Goal: Find specific page/section: Find specific page/section

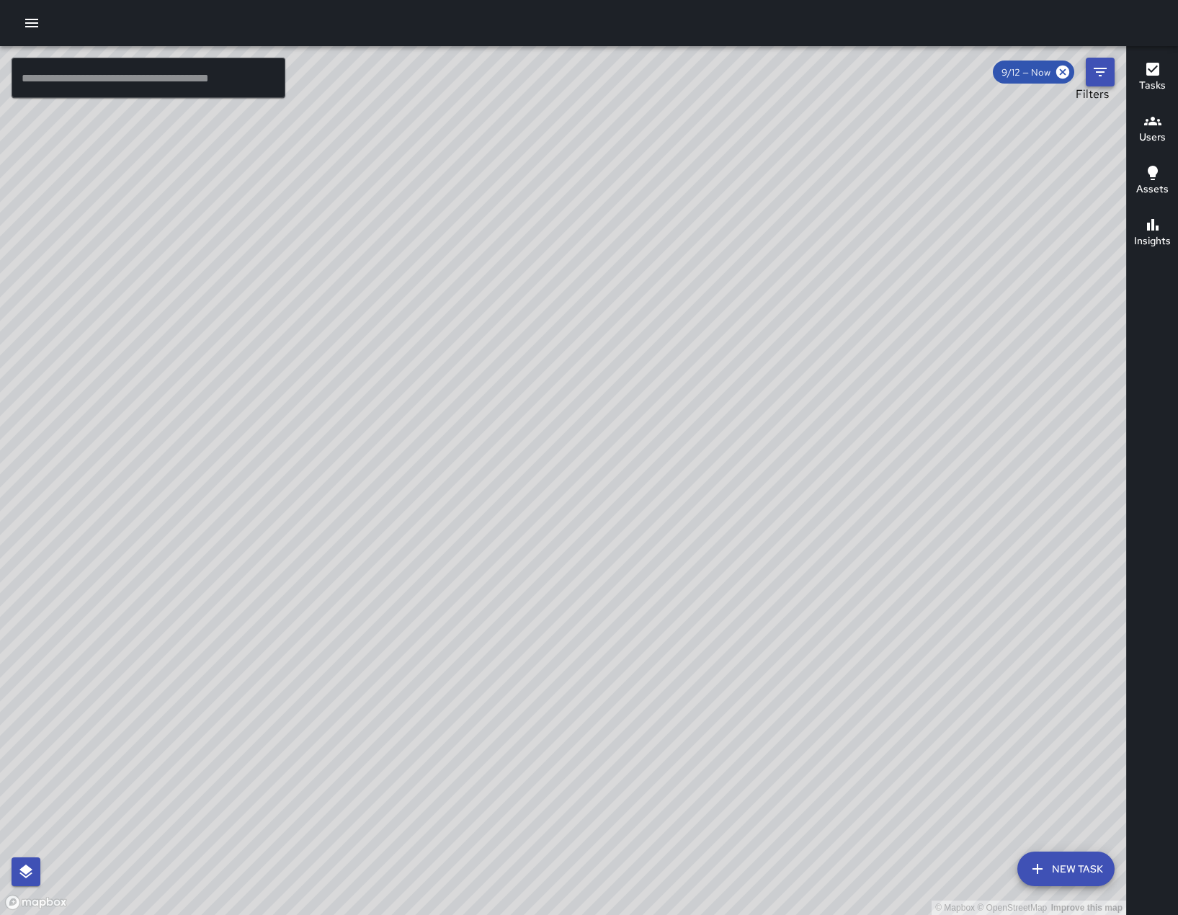
click at [1097, 76] on icon "Filters" at bounding box center [1100, 71] width 17 height 17
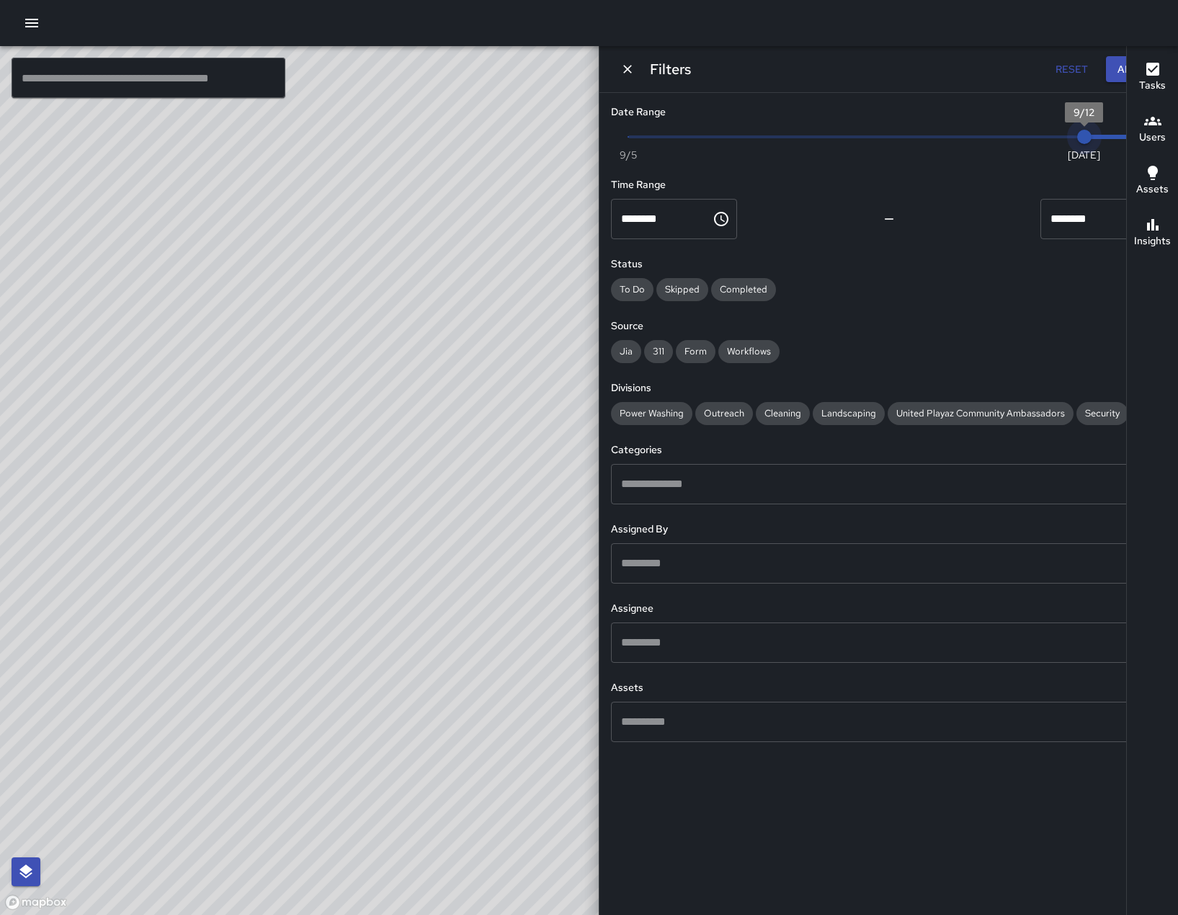
click at [1077, 144] on span "9/12" at bounding box center [1084, 137] width 14 height 14
click at [1076, 419] on span "Security" at bounding box center [1102, 413] width 52 height 12
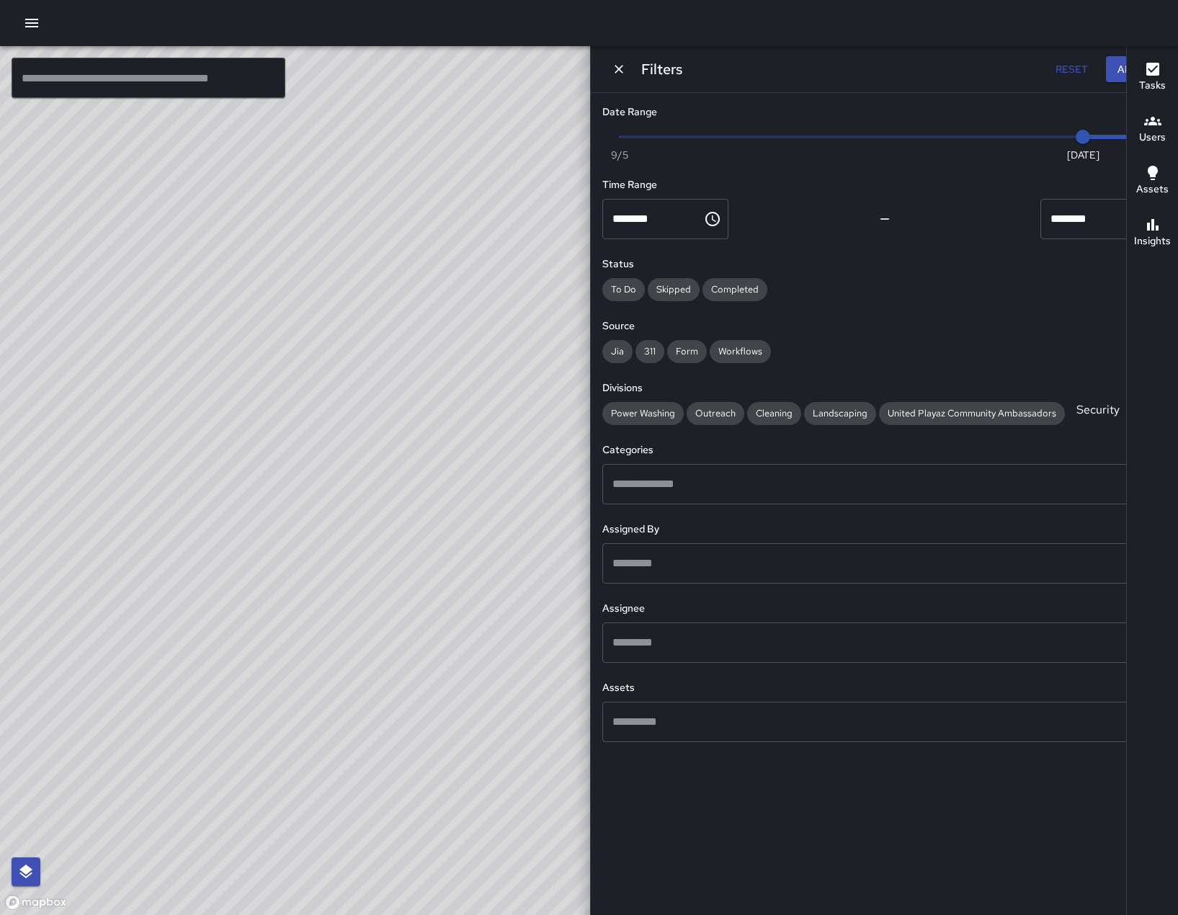
click at [1143, 651] on icon "Open" at bounding box center [1151, 642] width 17 height 17
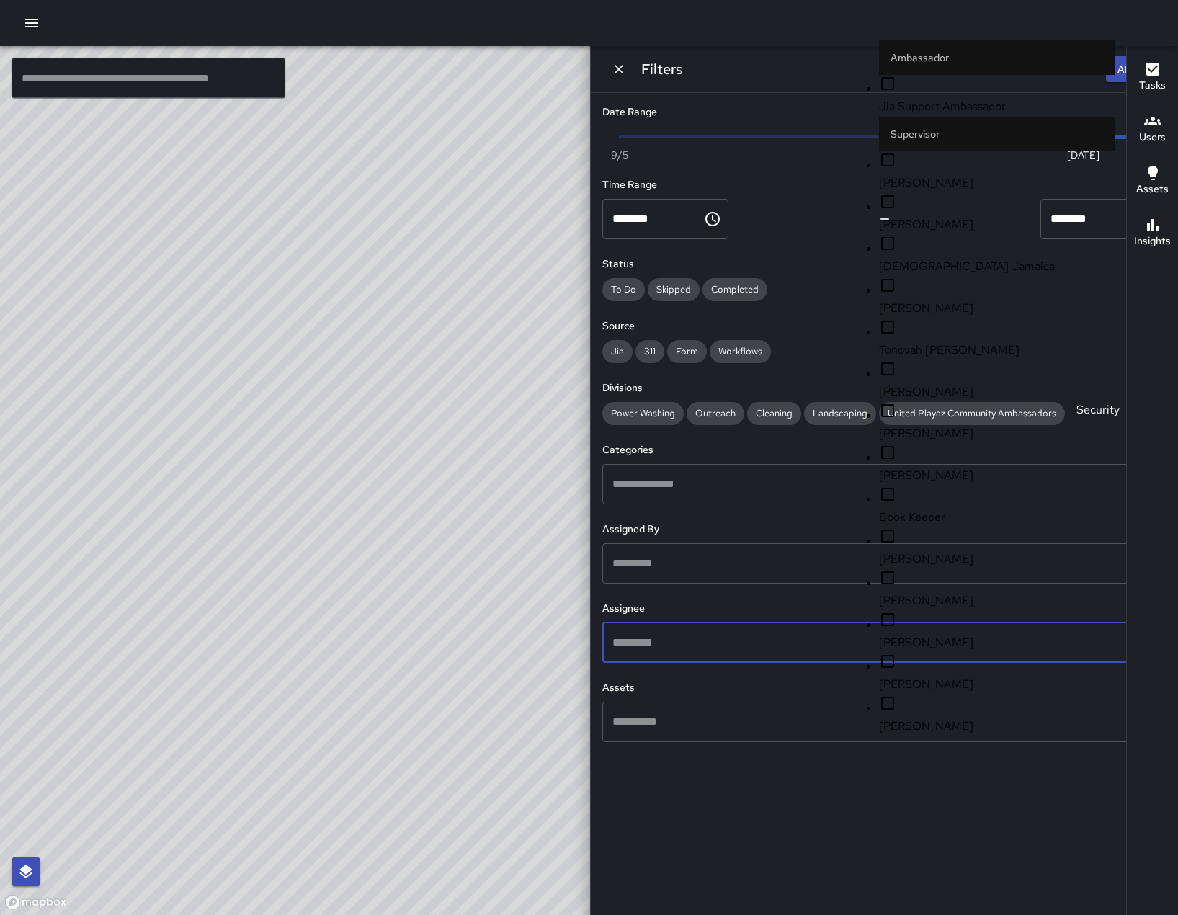
click at [1015, 274] on span "[DEMOGRAPHIC_DATA] Jamaica" at bounding box center [967, 266] width 176 height 15
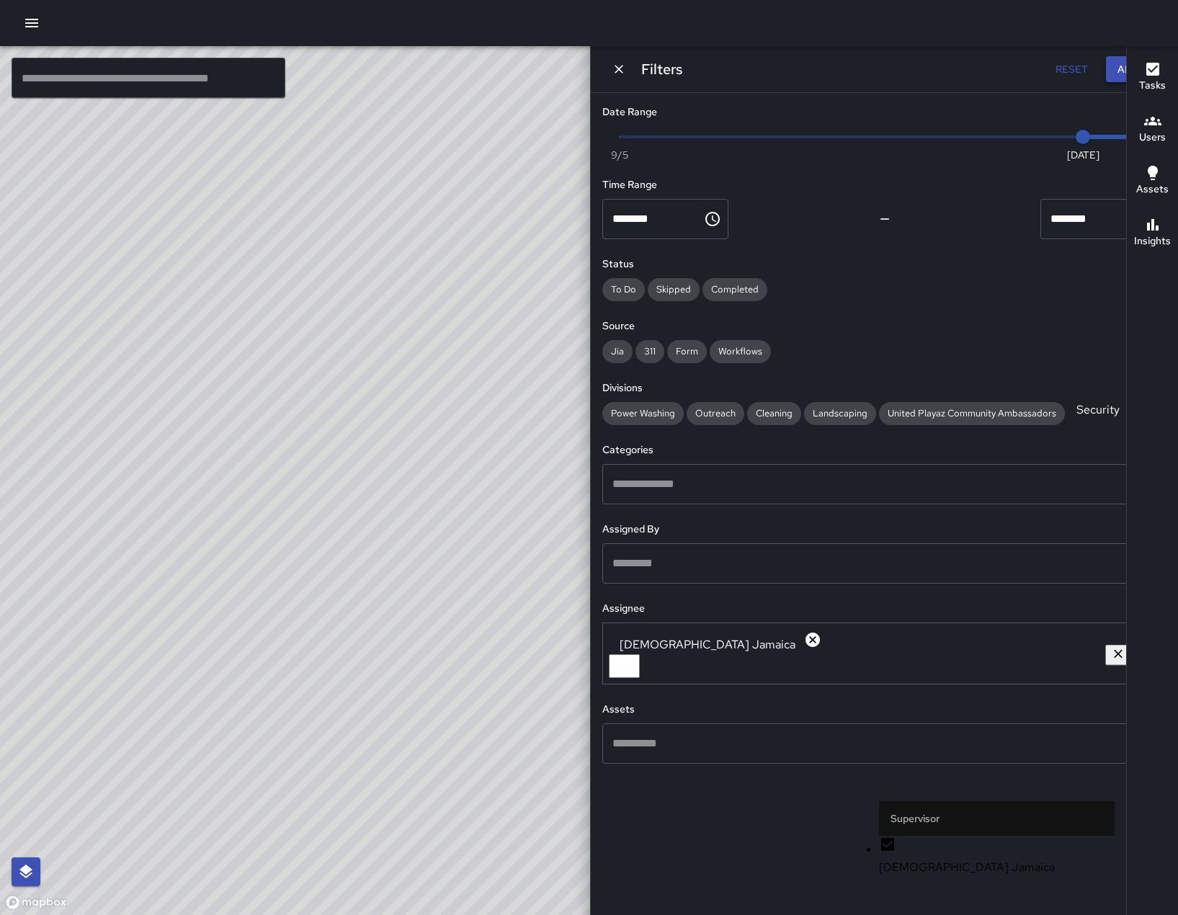
click at [1106, 77] on button "Apply" at bounding box center [1133, 69] width 55 height 27
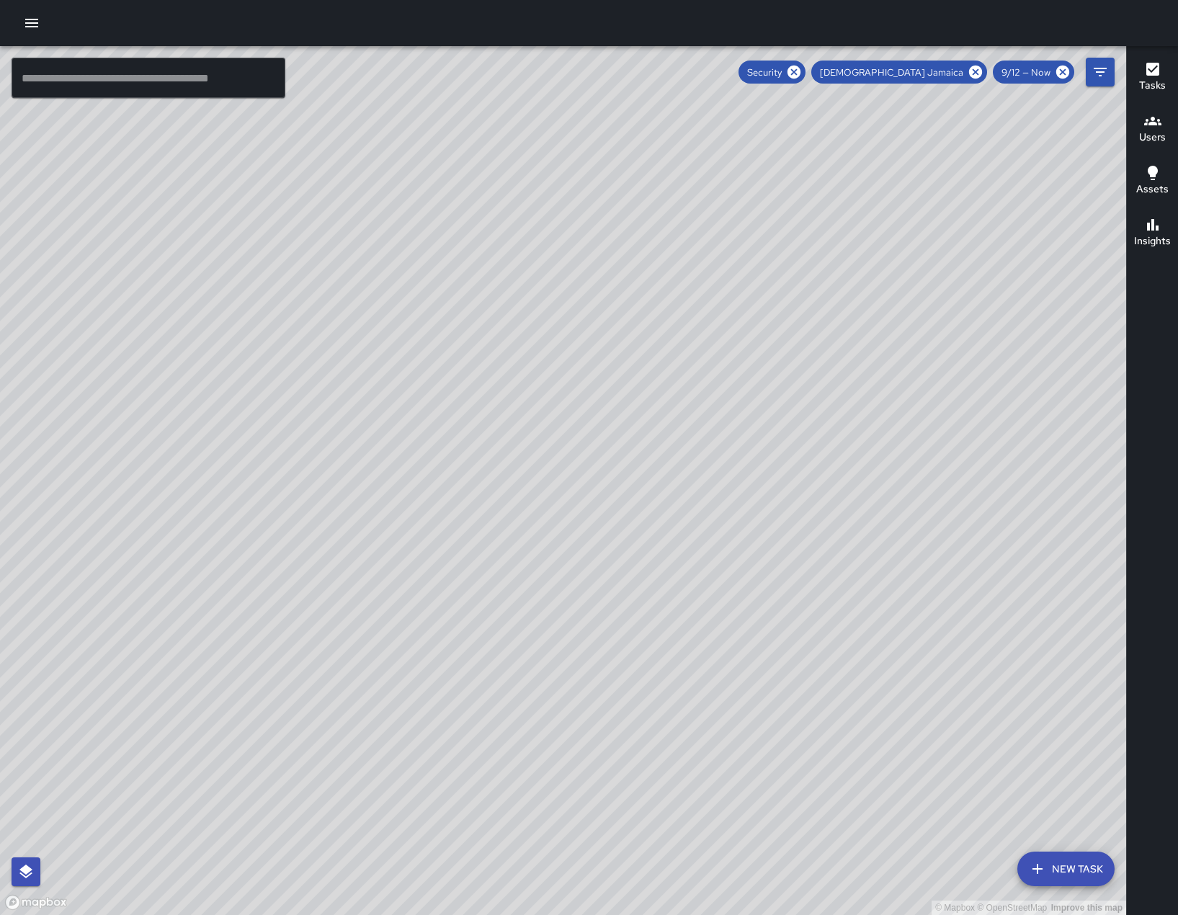
click at [1154, 75] on icon "button" at bounding box center [1152, 69] width 13 height 13
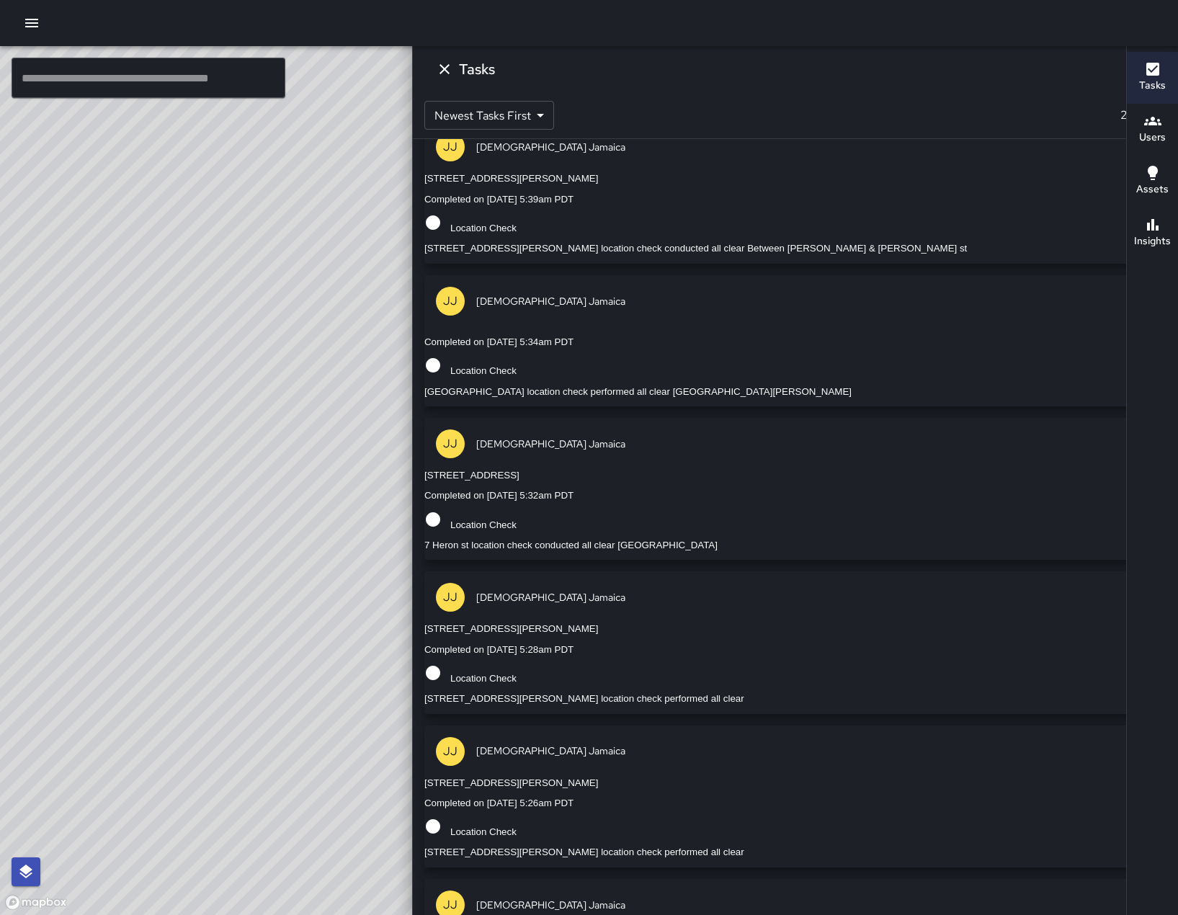
scroll to position [572, 0]
